Goal: Find specific page/section: Find specific page/section

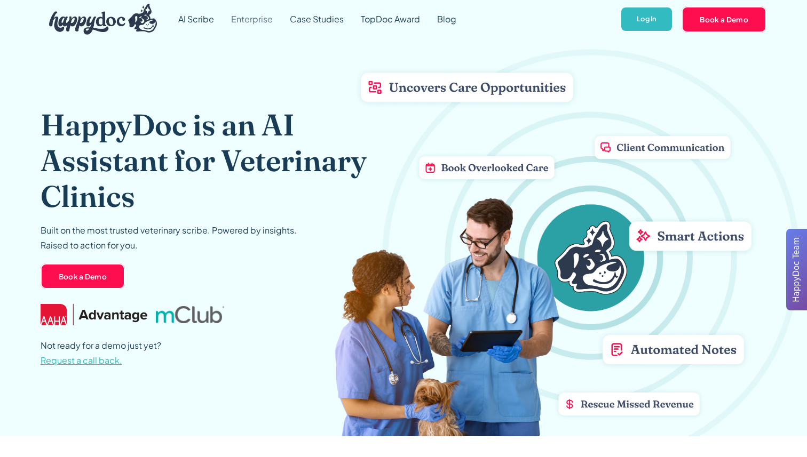
click at [242, 18] on link "Enterprise" at bounding box center [252, 19] width 59 height 38
click at [102, 26] on img "home" at bounding box center [103, 19] width 108 height 31
click at [247, 20] on link "Enterprise" at bounding box center [252, 19] width 59 height 38
